Goal: Communication & Community: Answer question/provide support

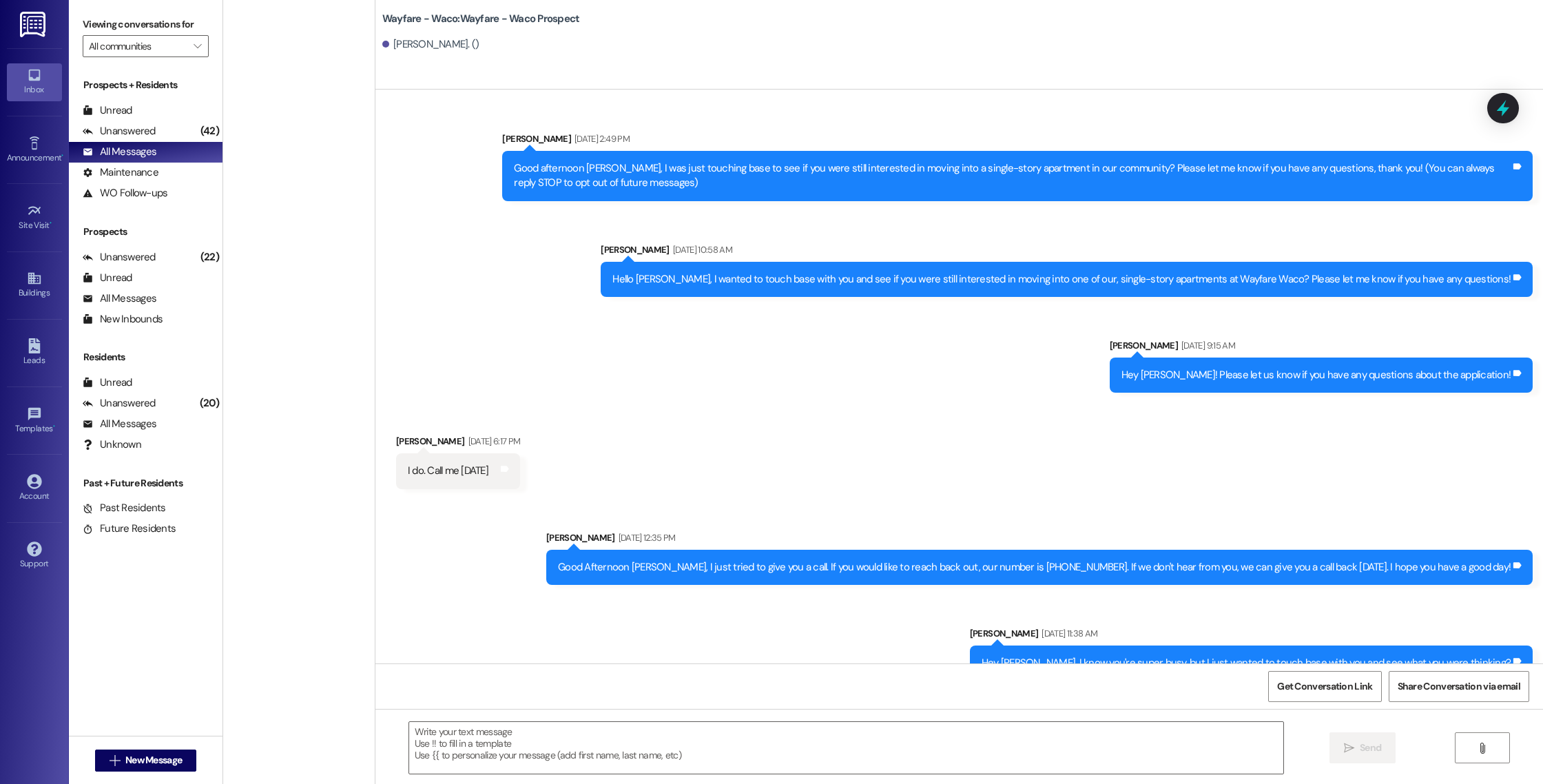
scroll to position [533, 0]
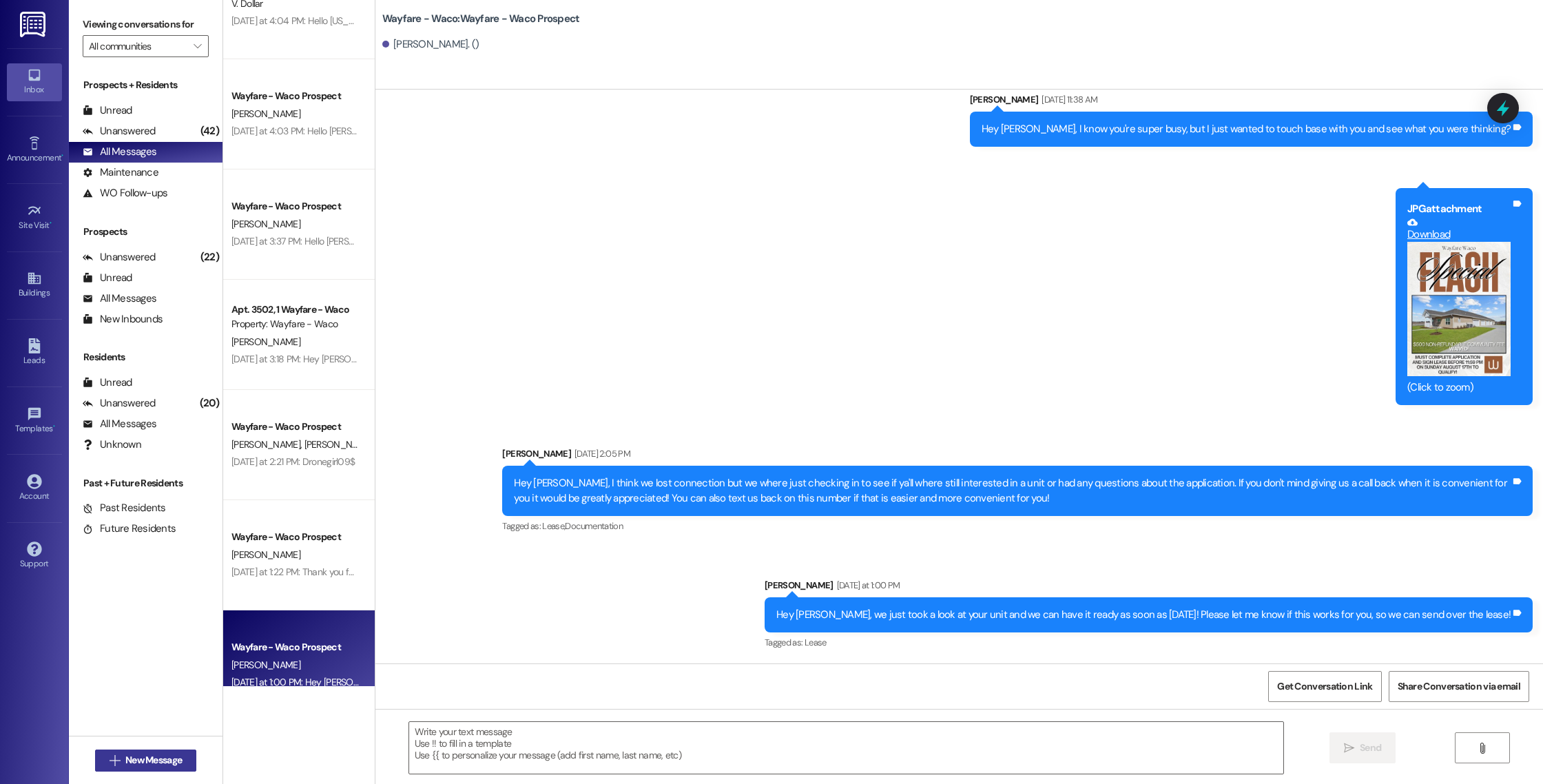
click at [111, 765] on span " New Message" at bounding box center [146, 759] width 79 height 14
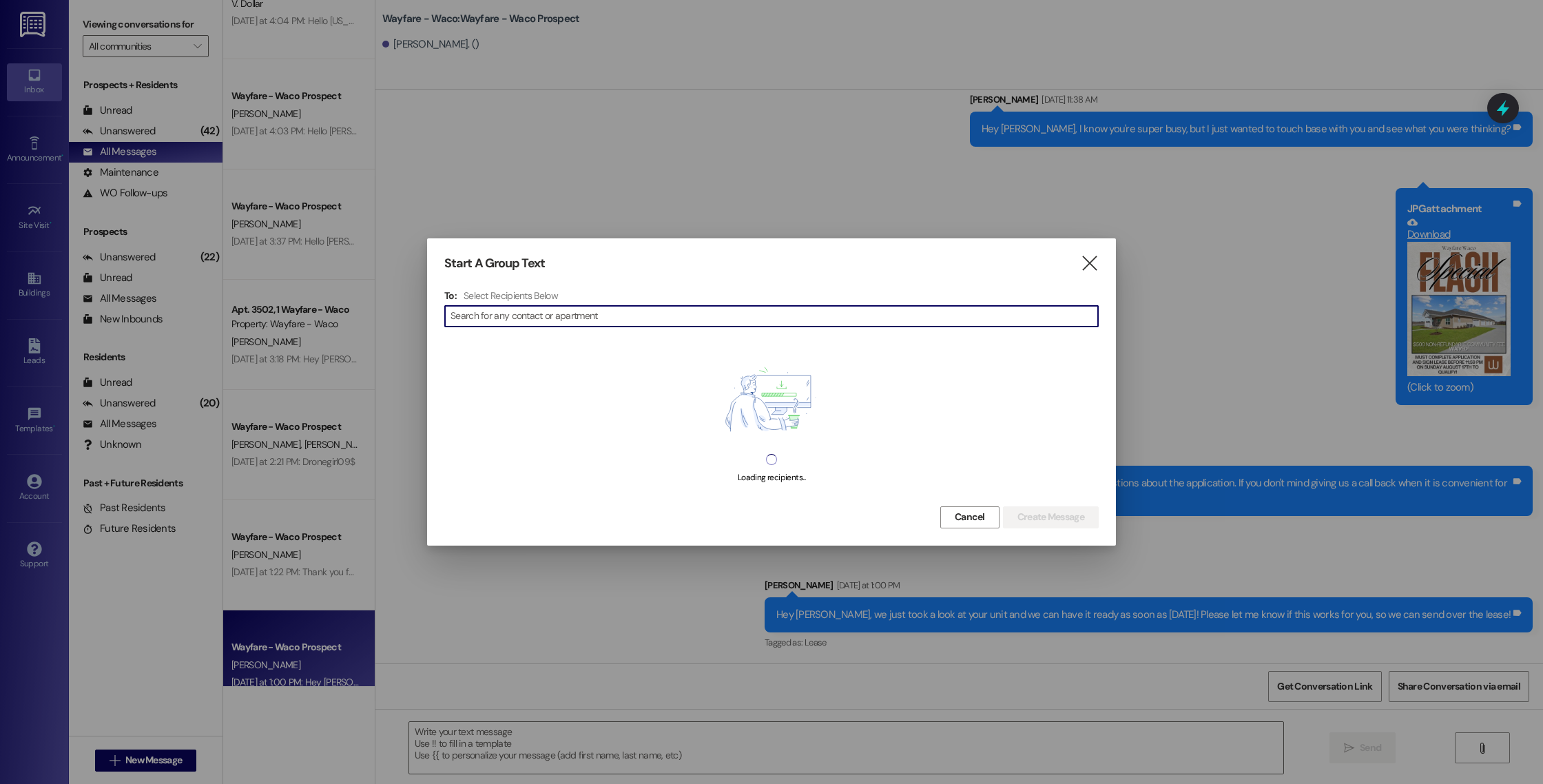
click at [747, 627] on div at bounding box center [771, 392] width 1543 height 784
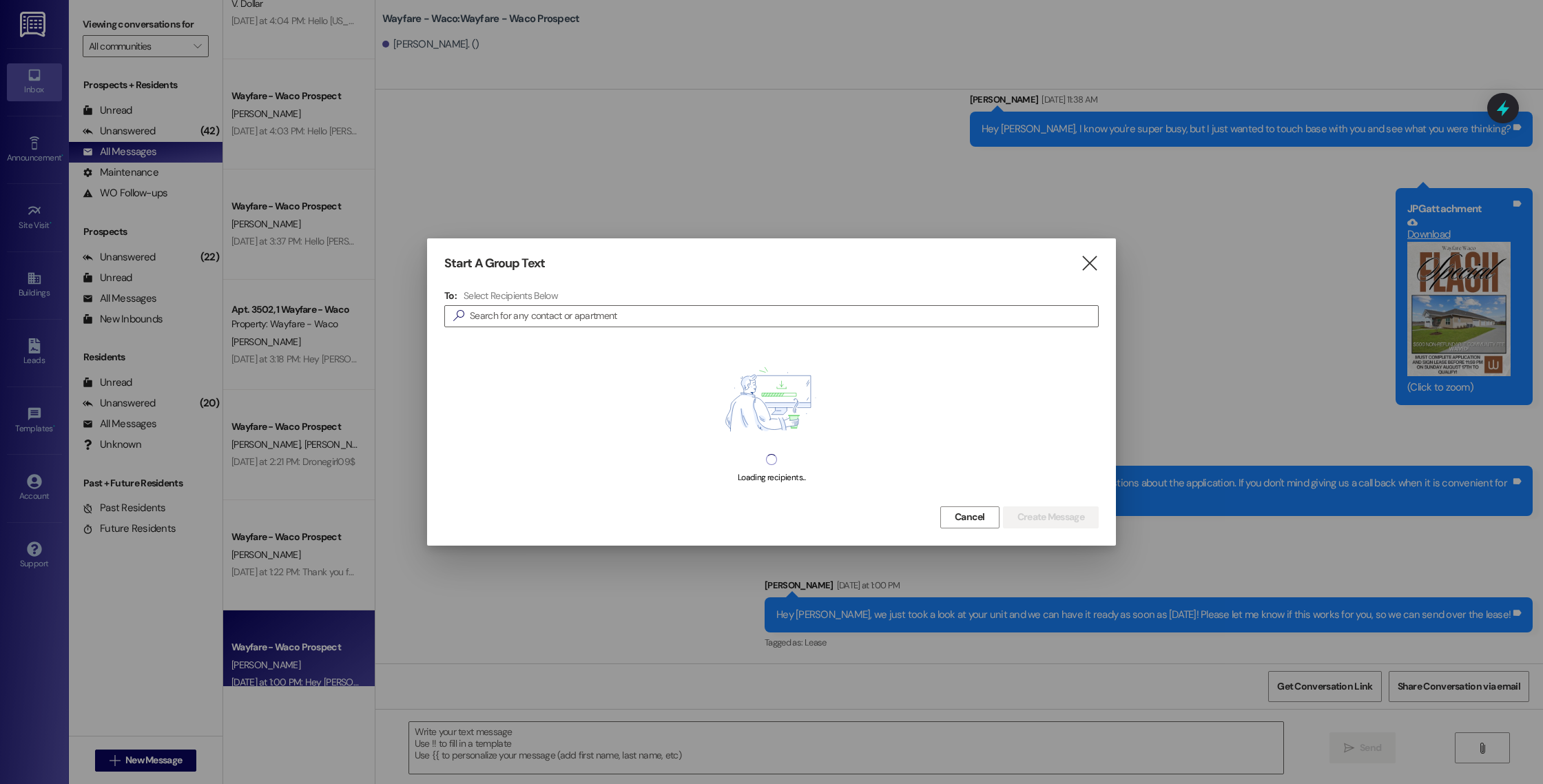
click at [1083, 253] on div "Start A Group Text  To: Select Recipients Below  Loading recipients... Cancel…" at bounding box center [772, 392] width 689 height 306
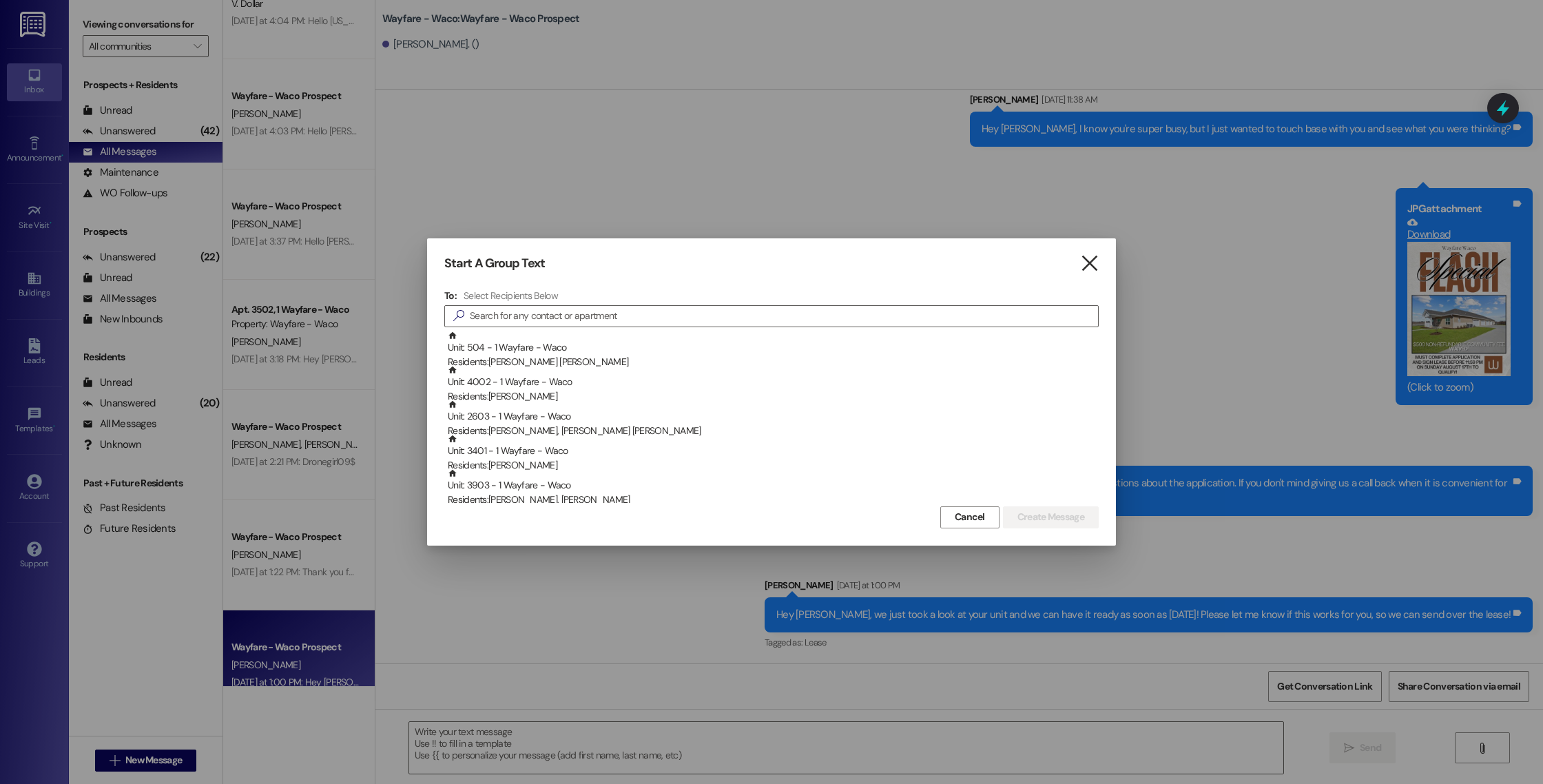
click at [1095, 270] on icon "" at bounding box center [1090, 263] width 19 height 14
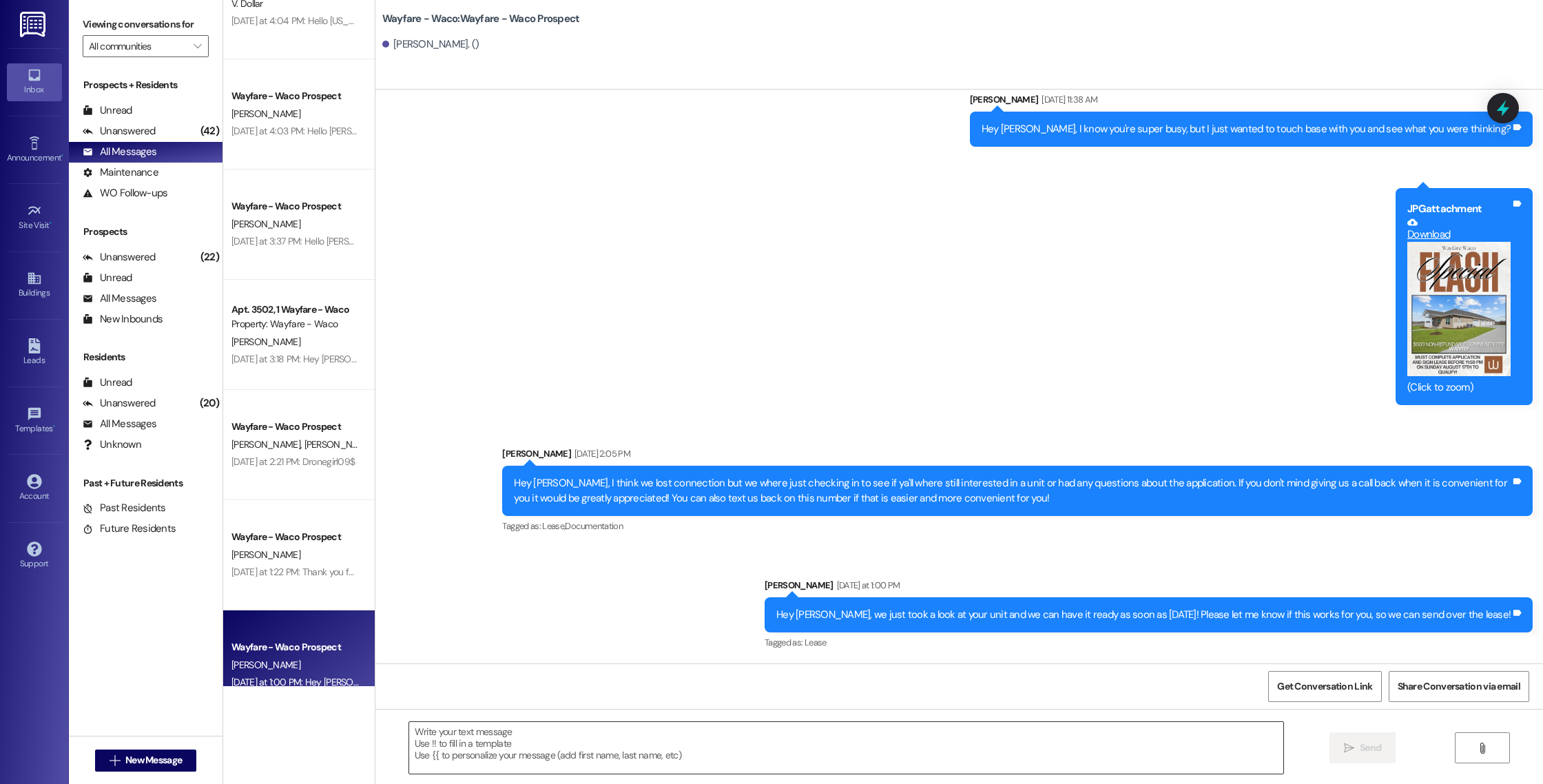
click at [798, 725] on textarea at bounding box center [847, 747] width 874 height 52
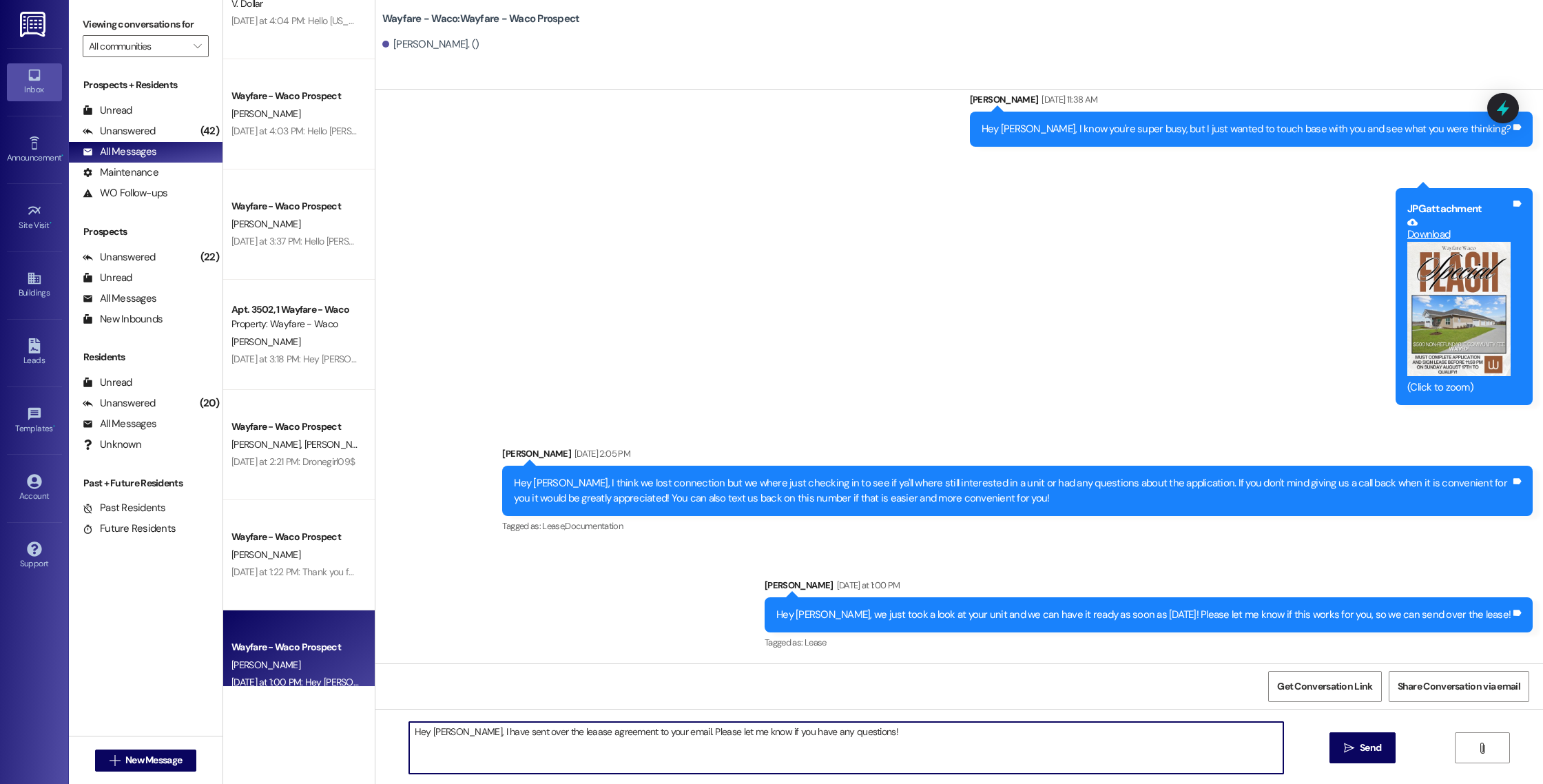
click at [536, 729] on textarea "Hey [PERSON_NAME], I have sent over the leaase agreement to your email. Please …" at bounding box center [847, 747] width 874 height 52
click at [865, 736] on textarea "Hey [PERSON_NAME], I have sent over the lease agreement to your email. Please l…" at bounding box center [847, 747] width 874 height 52
type textarea "Hey [PERSON_NAME], I have sent over the lease agreement to your email. Please l…"
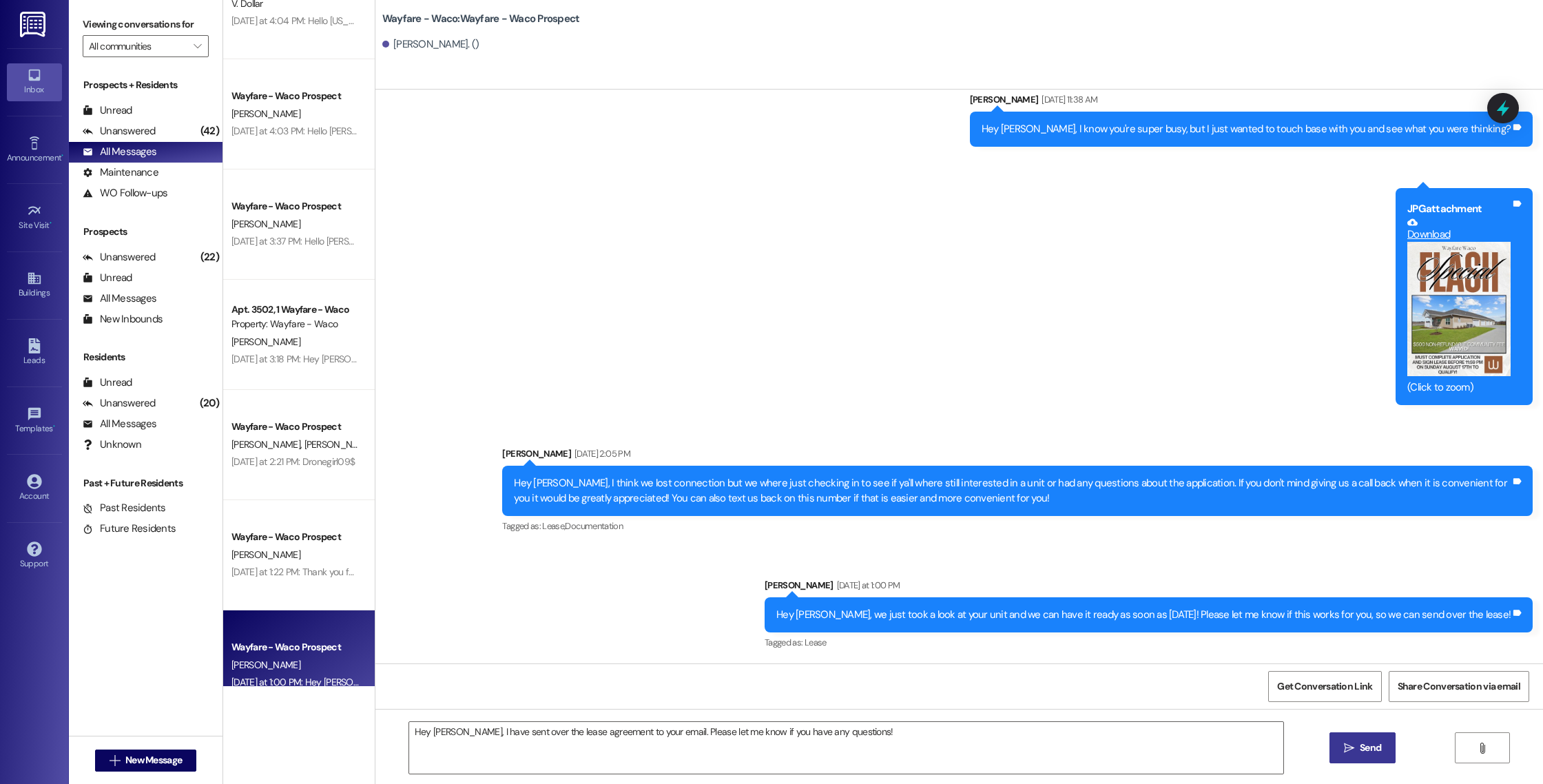
click at [1338, 744] on button " Send" at bounding box center [1363, 747] width 67 height 31
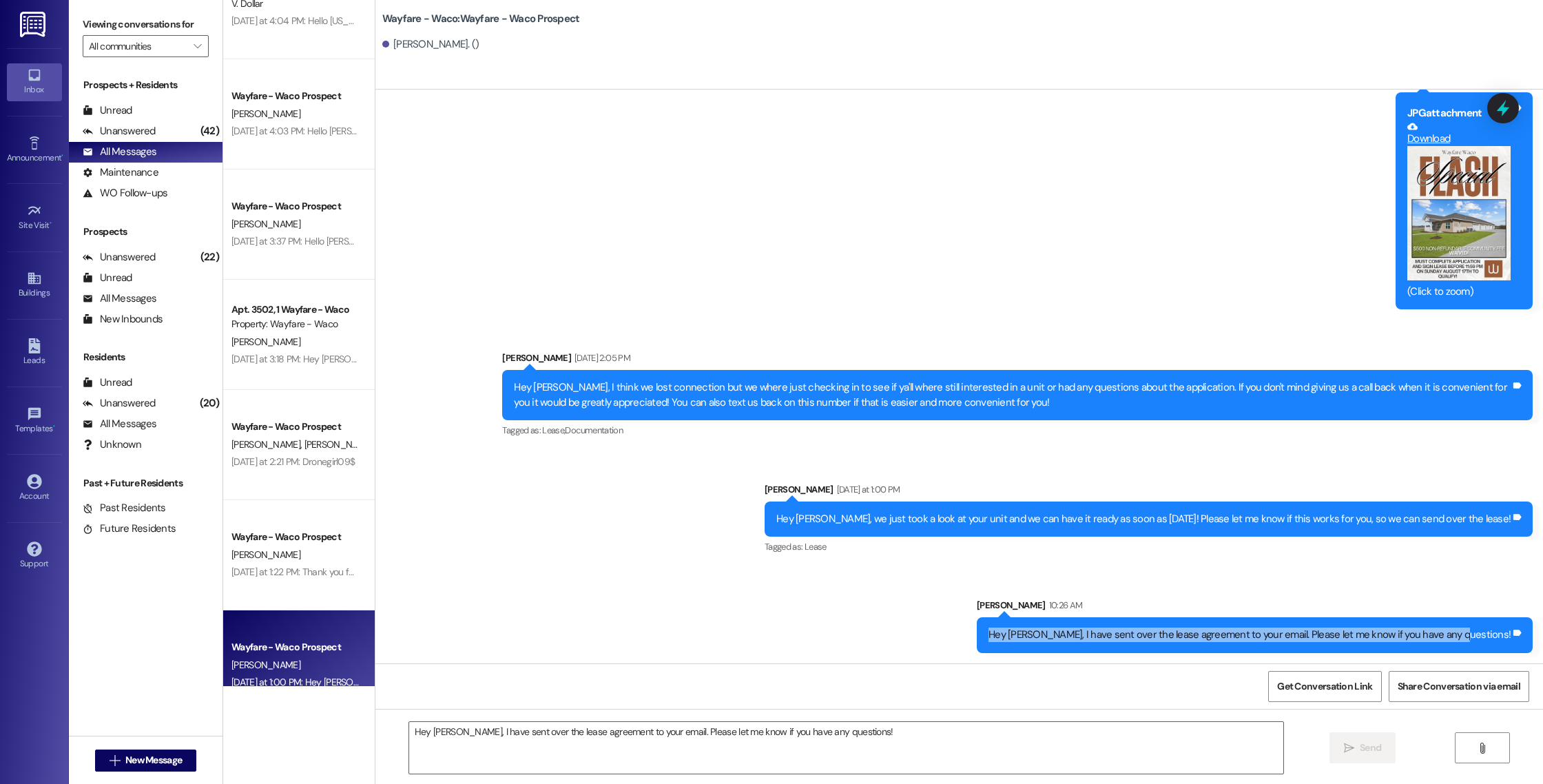
drag, startPoint x: 1506, startPoint y: 636, endPoint x: 1046, endPoint y: 634, distance: 460.0
click at [1046, 634] on div "Hey [PERSON_NAME], I have sent over the lease agreement to your email. Please l…" at bounding box center [1255, 635] width 556 height 35
copy div "Hey [PERSON_NAME], I have sent over the lease agreement to your email. Please l…"
click at [1046, 634] on div "Hey [PERSON_NAME], I have sent over the lease agreement to your email. Please l…" at bounding box center [1255, 635] width 556 height 35
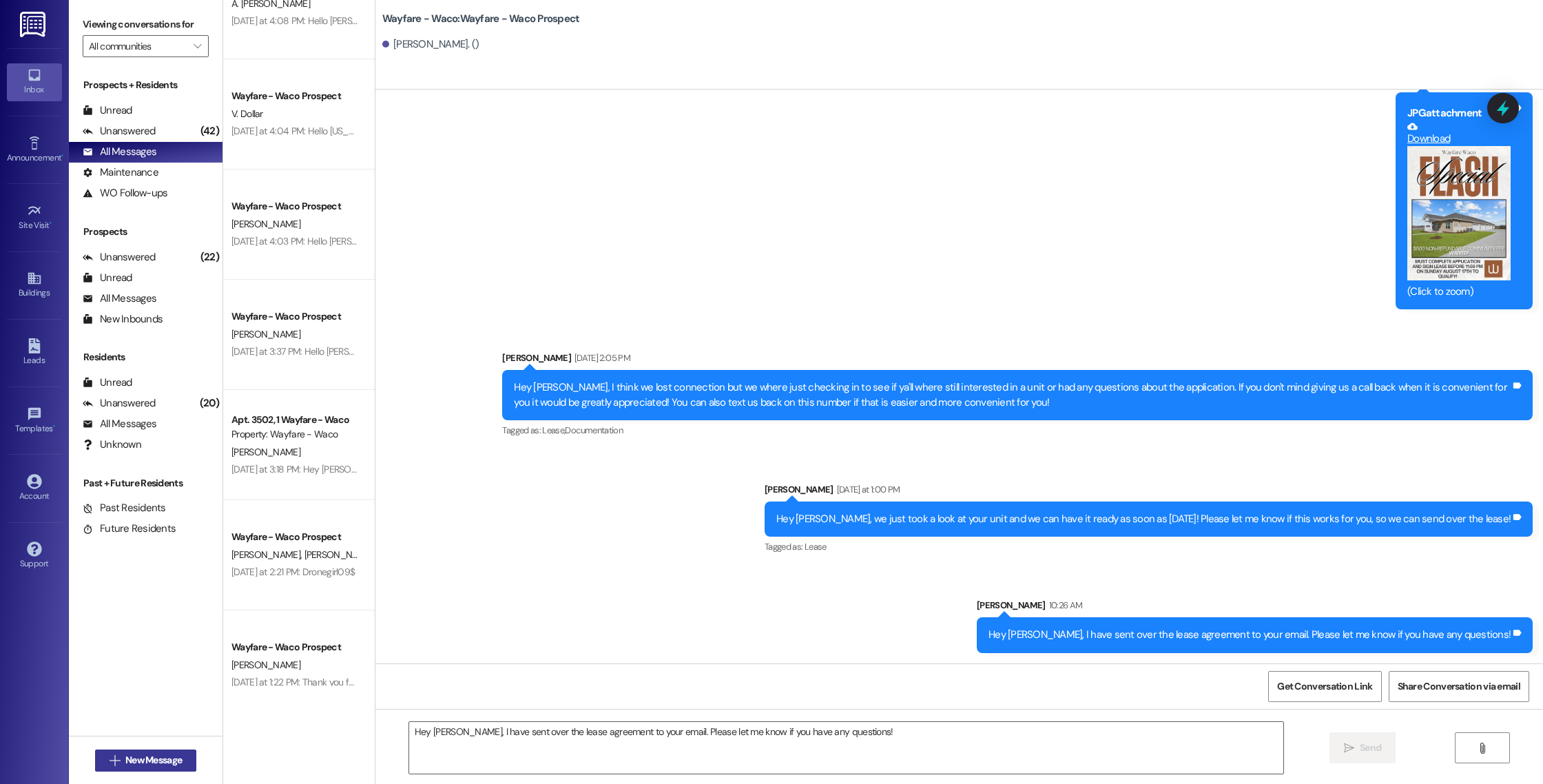
click at [126, 755] on span "New Message" at bounding box center [154, 759] width 57 height 14
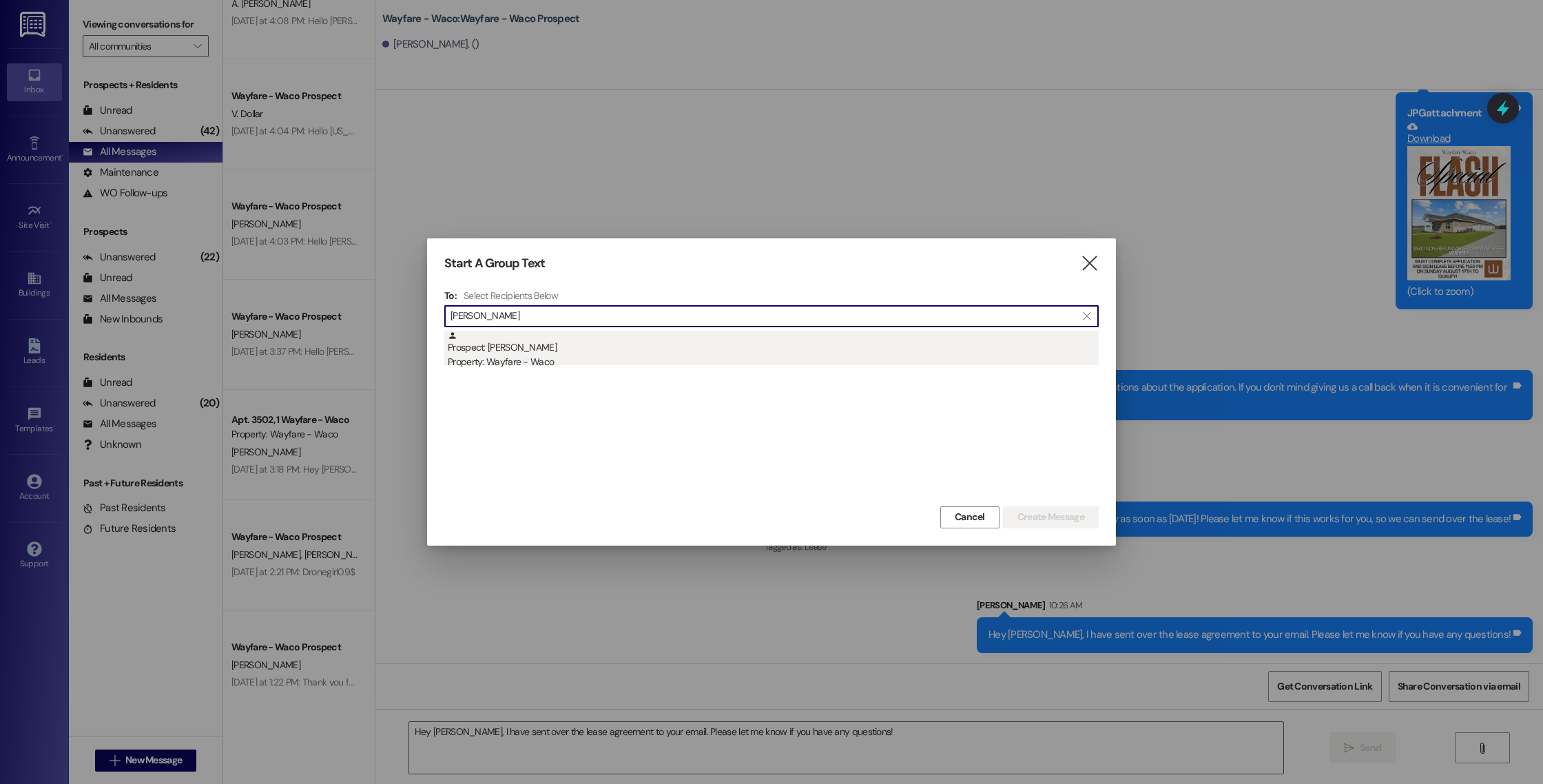
type input "[PERSON_NAME]"
click at [648, 362] on div "Property: Wayfare - Waco" at bounding box center [773, 361] width 651 height 14
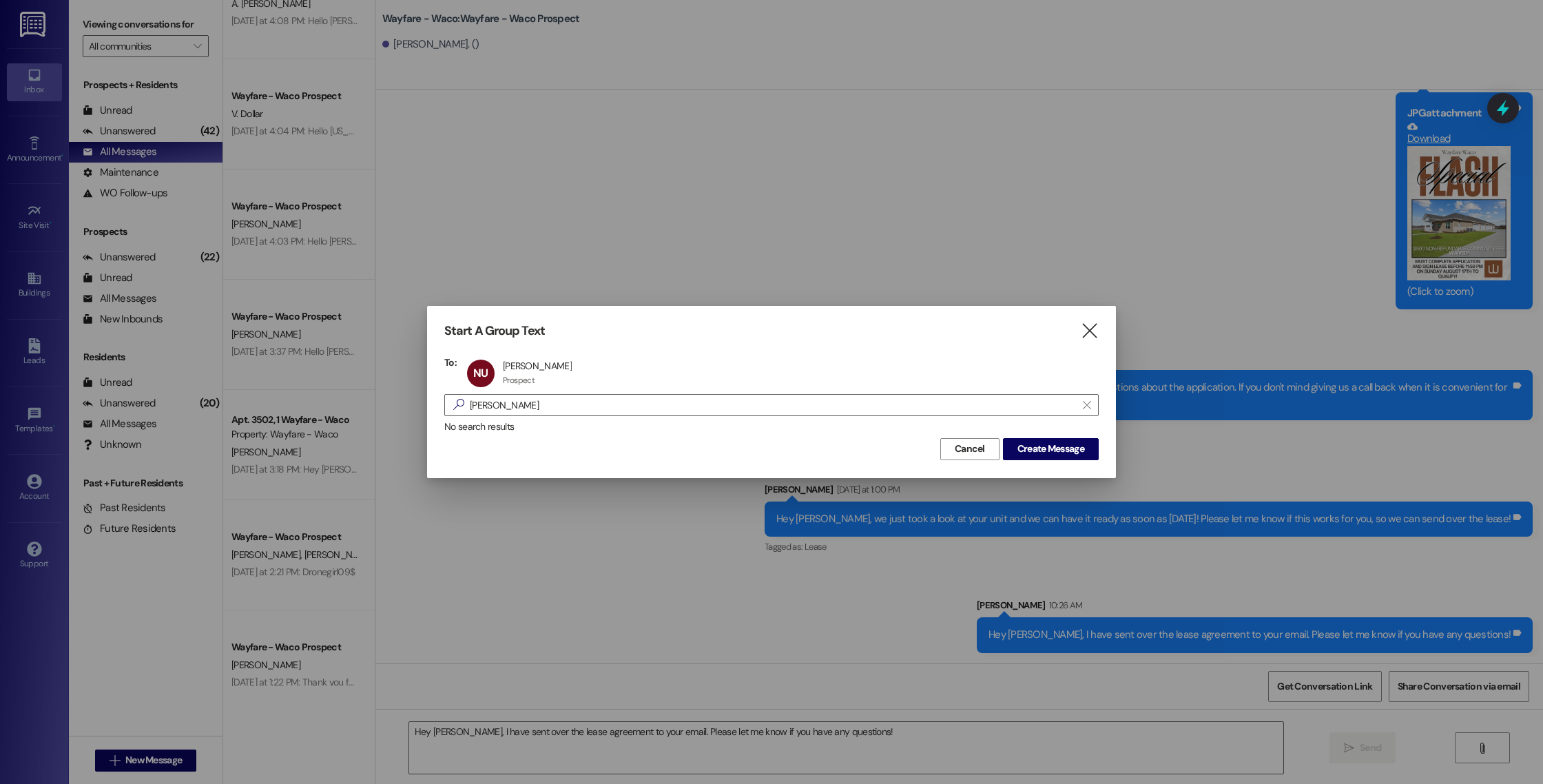
click at [1064, 464] on div "Start A Group Text  To: NU [PERSON_NAME] [PERSON_NAME] Um Prospect Prospect cl…" at bounding box center [772, 391] width 689 height 171
click at [1064, 455] on span "Create Message" at bounding box center [1051, 448] width 67 height 14
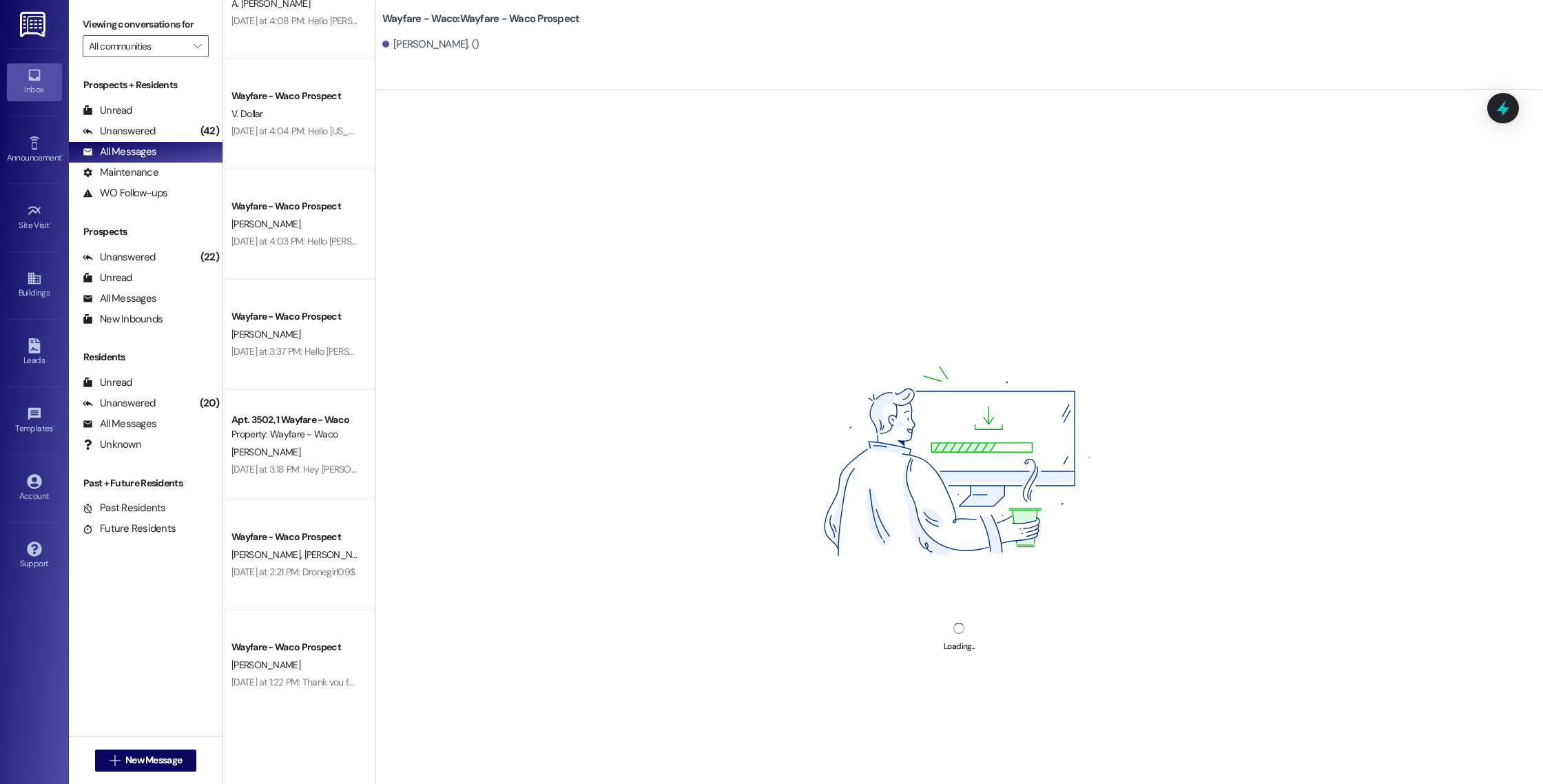
click at [780, 767] on div "Loading..." at bounding box center [959, 481] width 1168 height 784
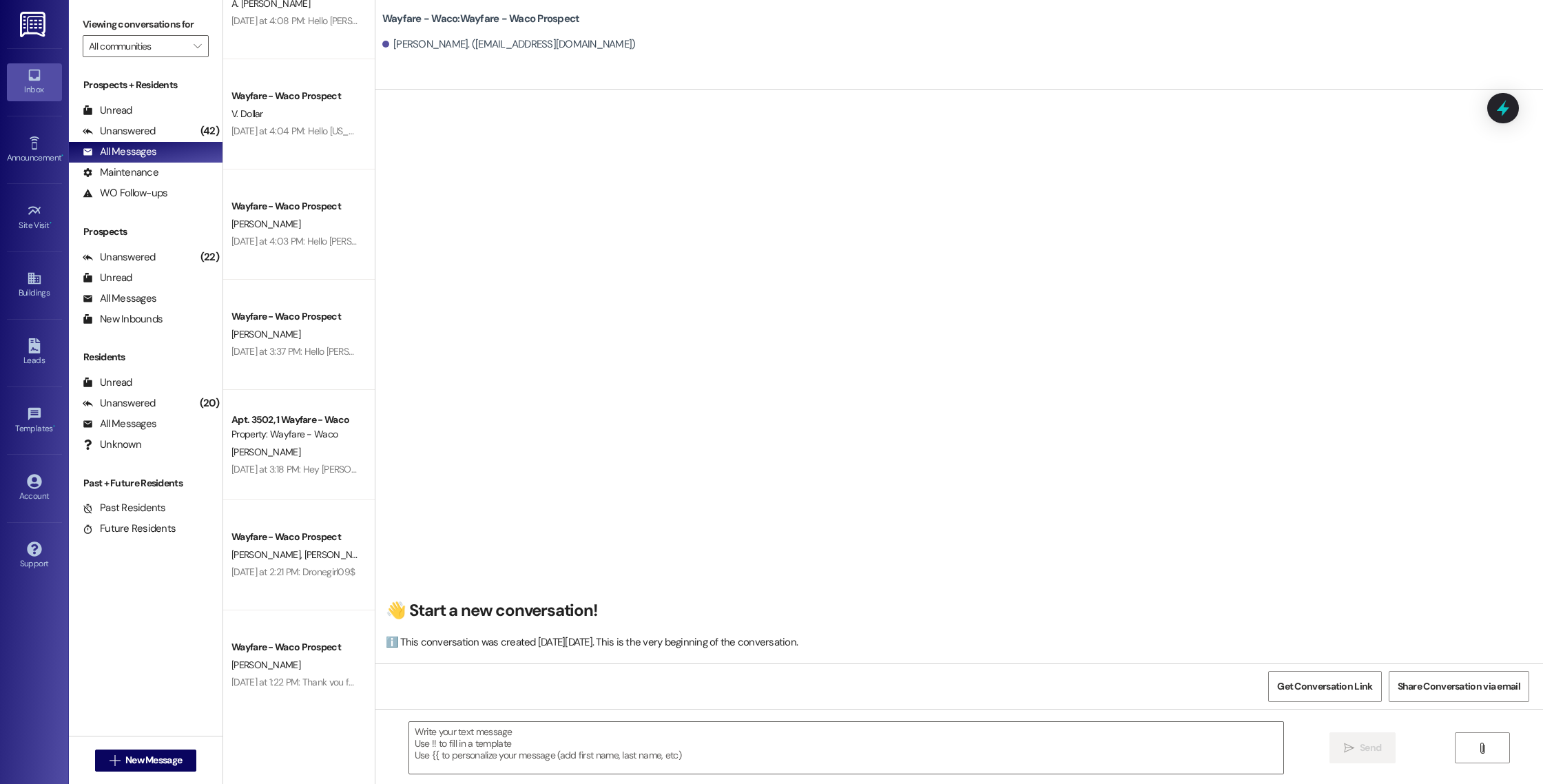
click at [780, 767] on textarea at bounding box center [847, 747] width 874 height 52
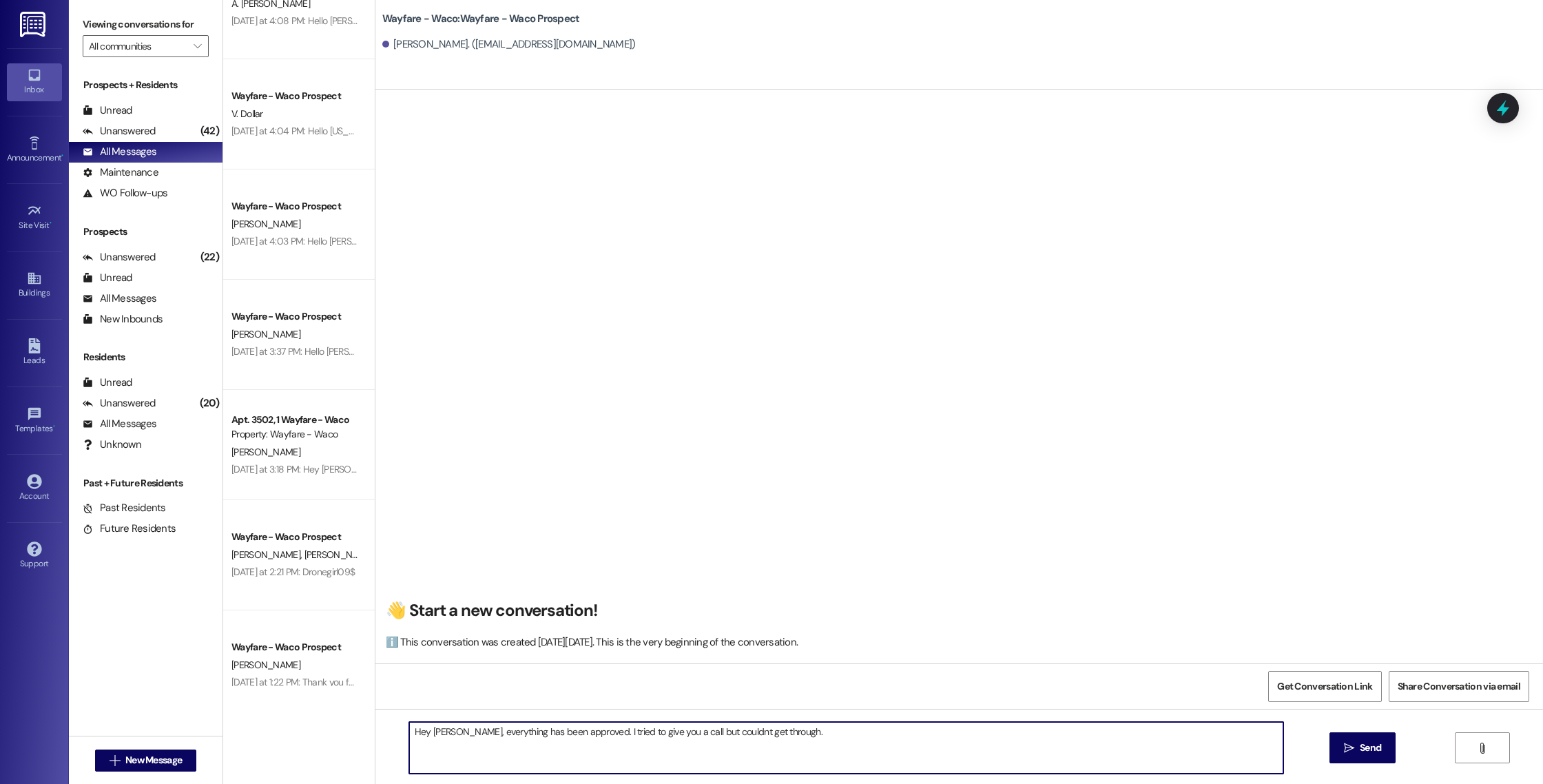
click at [704, 728] on textarea "Hey [PERSON_NAME], everything has been approved. I tried to give you a call but…" at bounding box center [847, 747] width 874 height 52
click at [773, 735] on textarea "Hey [PERSON_NAME], everything has been approved. I tried to give you a call but…" at bounding box center [847, 747] width 874 height 52
drag, startPoint x: 644, startPoint y: 757, endPoint x: 398, endPoint y: 729, distance: 247.6
click at [410, 729] on textarea "Hey [PERSON_NAME], everything has been approved. I tried to give you a call but…" at bounding box center [847, 747] width 874 height 52
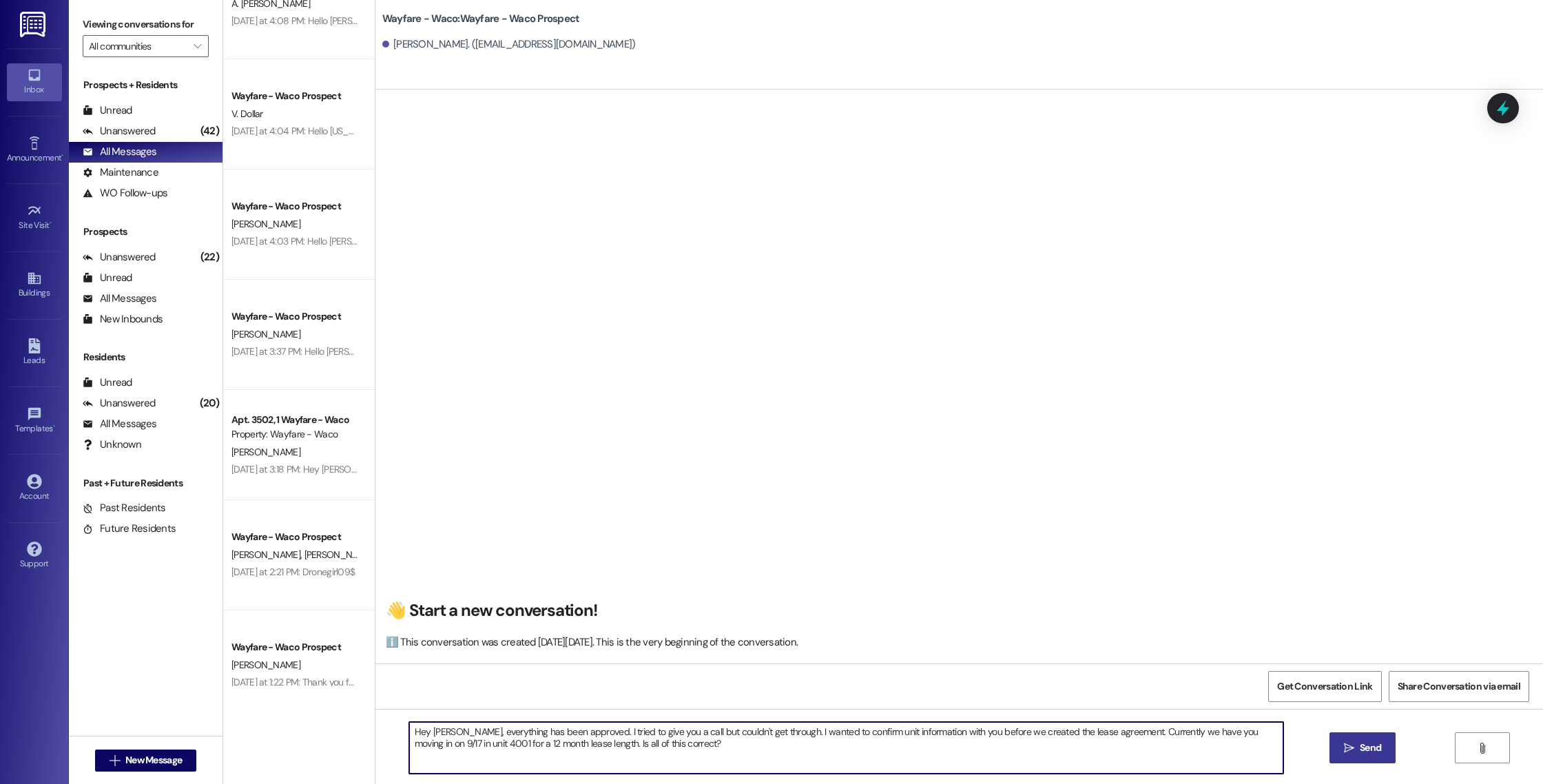
type textarea "Hey [PERSON_NAME], everything has been approved. I tried to give you a call but…"
click at [1337, 747] on button " Send" at bounding box center [1363, 747] width 67 height 31
